Goal: Transaction & Acquisition: Download file/media

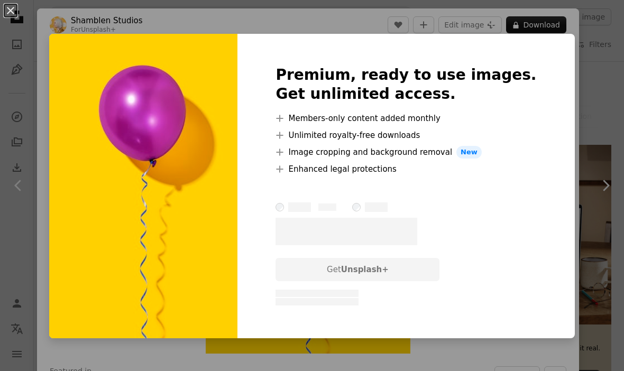
scroll to position [382, 0]
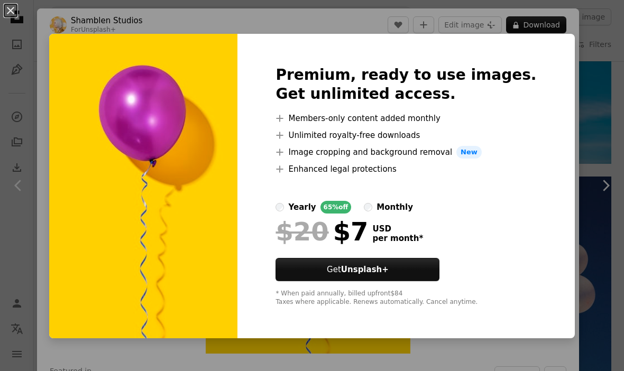
click at [569, 195] on div "An X shape Premium, ready to use images. Get unlimited access. A plus sign Memb…" at bounding box center [312, 185] width 624 height 371
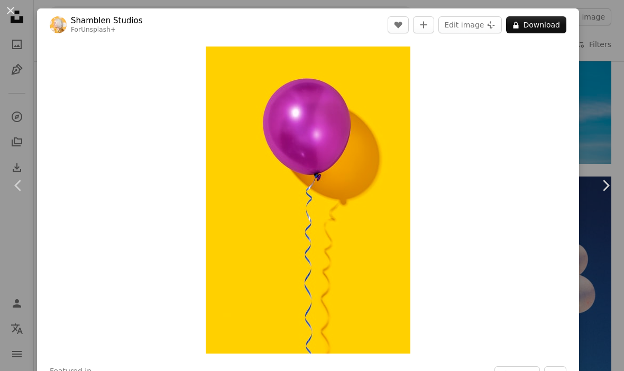
click at [21, 299] on div "An X shape Chevron left Chevron right [PERSON_NAME] Studios For Unsplash+ A hea…" at bounding box center [312, 185] width 624 height 371
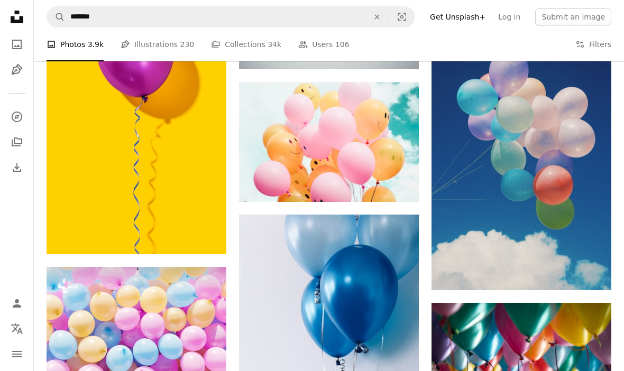
scroll to position [534, 0]
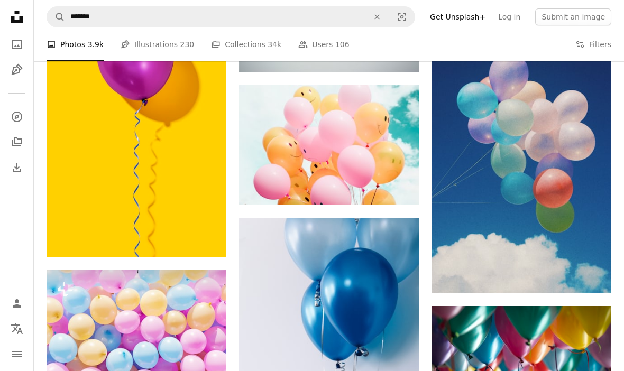
click at [192, 236] on button "A lock Download" at bounding box center [185, 238] width 59 height 17
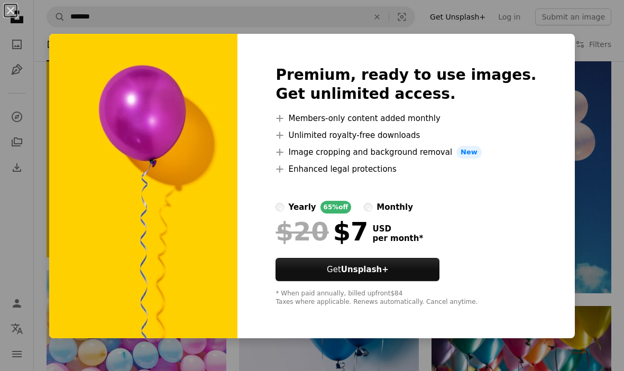
click at [40, 315] on div "An X shape Premium, ready to use images. Get unlimited access. A plus sign Memb…" at bounding box center [312, 185] width 624 height 371
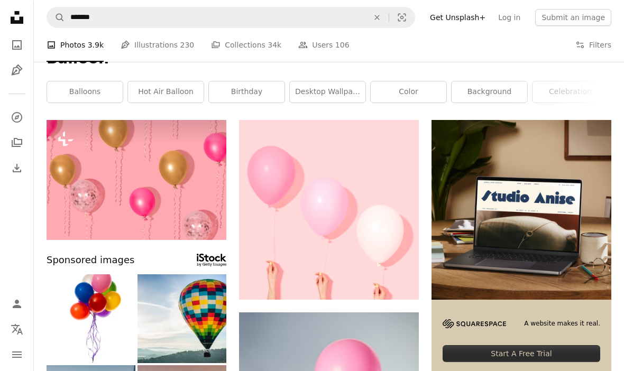
scroll to position [25, 0]
click at [398, 283] on icon "Arrow pointing down" at bounding box center [397, 280] width 8 height 13
